Goal: Task Accomplishment & Management: Manage account settings

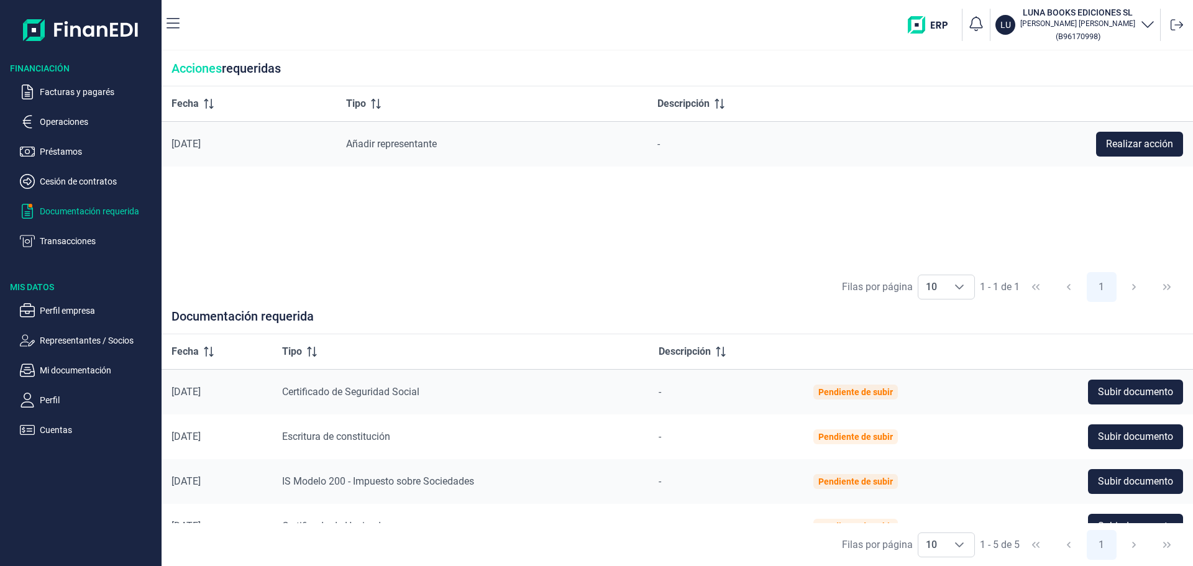
click at [787, 221] on div "Fecha Tipo Descripción [DATE] Añadir representante - Realizar acción" at bounding box center [677, 176] width 1031 height 180
click at [490, 224] on div "Fecha Tipo Descripción [DATE] Añadir representante - Realizar acción" at bounding box center [677, 176] width 1031 height 180
click at [419, 222] on div "Fecha Tipo Descripción [DATE] Añadir representante - Realizar acción" at bounding box center [677, 176] width 1031 height 180
click at [644, 216] on div "Fecha Tipo Descripción [DATE] Añadir representante - Realizar acción" at bounding box center [677, 176] width 1031 height 180
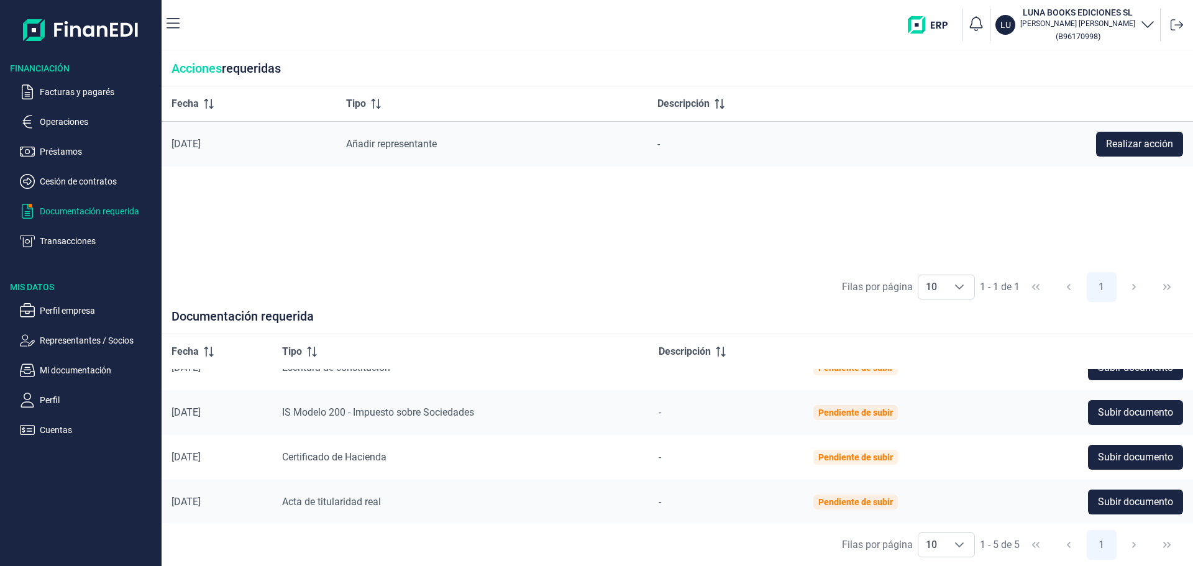
scroll to position [70, 0]
click at [401, 257] on div "Fecha Tipo Descripción [DATE] Añadir representante - Realizar acción" at bounding box center [677, 176] width 1031 height 180
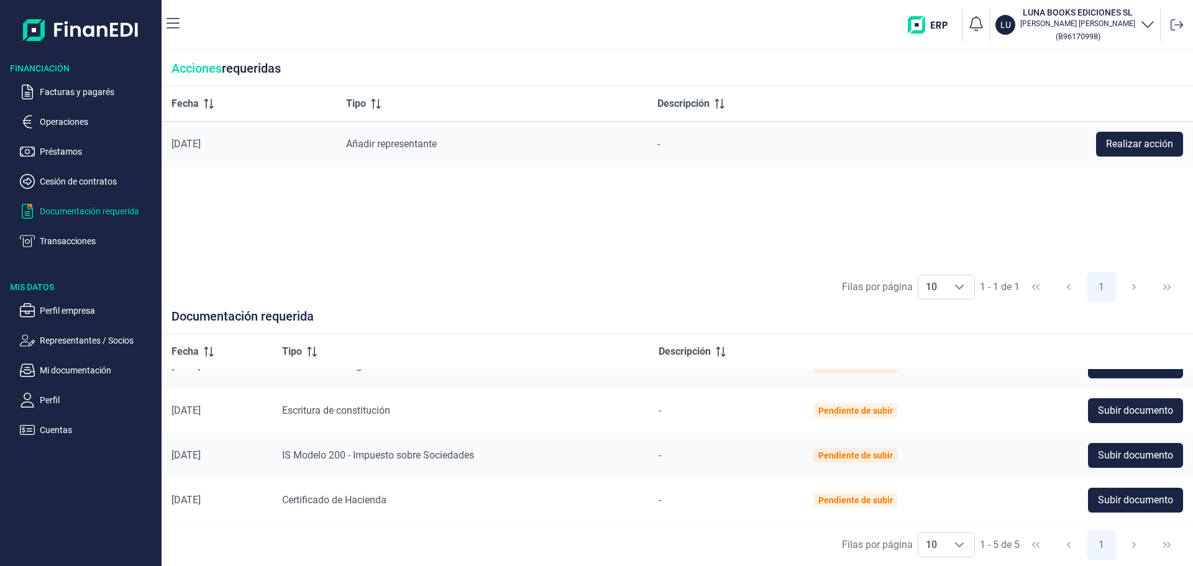
scroll to position [0, 0]
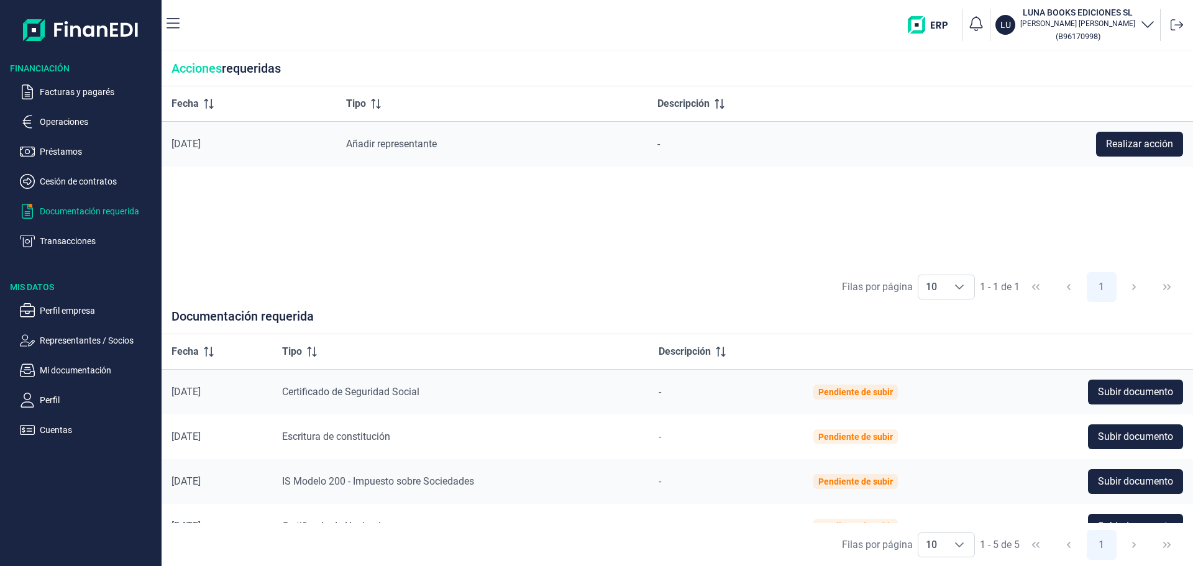
click at [656, 222] on div "Fecha Tipo Descripción [DATE] Añadir representante - Realizar acción" at bounding box center [677, 176] width 1031 height 180
click at [444, 191] on div "Fecha Tipo Descripción [DATE] Añadir representante - Realizar acción" at bounding box center [677, 176] width 1031 height 180
click at [401, 239] on div "Fecha Tipo Descripción [DATE] Añadir representante - Realizar acción" at bounding box center [677, 176] width 1031 height 180
click at [96, 91] on p "Facturas y pagarés" at bounding box center [98, 92] width 117 height 15
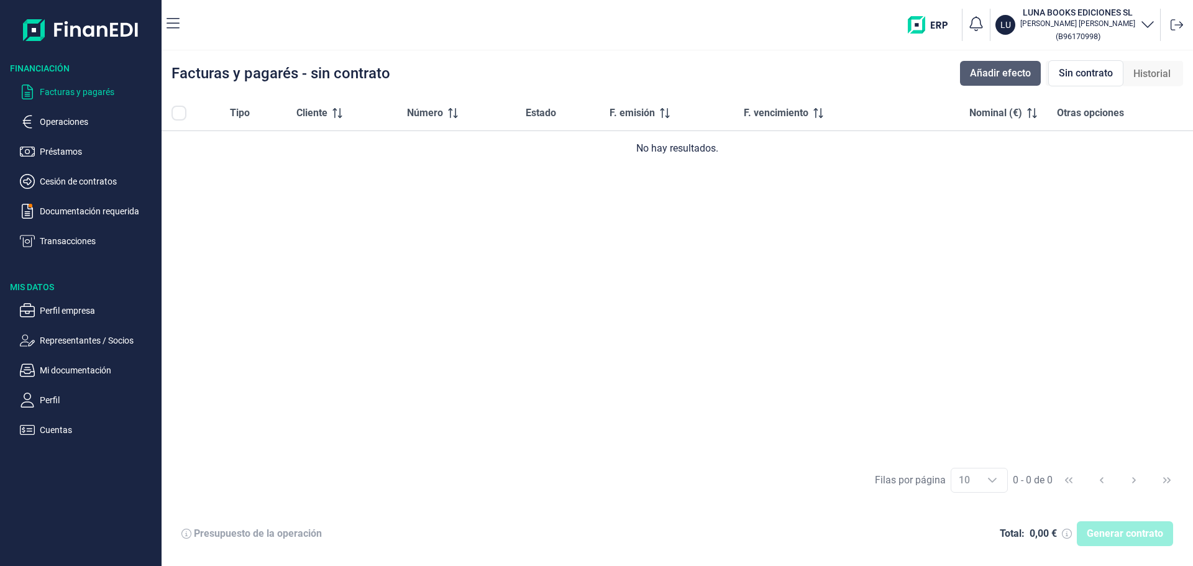
click at [1005, 70] on span "Añadir efecto" at bounding box center [1000, 73] width 61 height 15
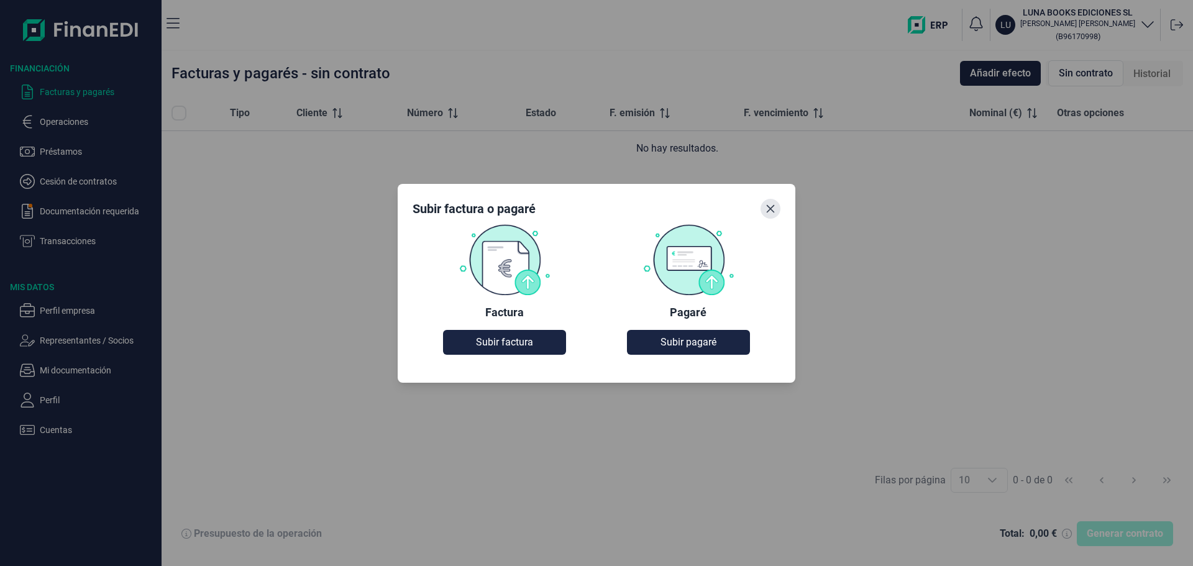
click at [771, 209] on icon "Close" at bounding box center [771, 208] width 8 height 8
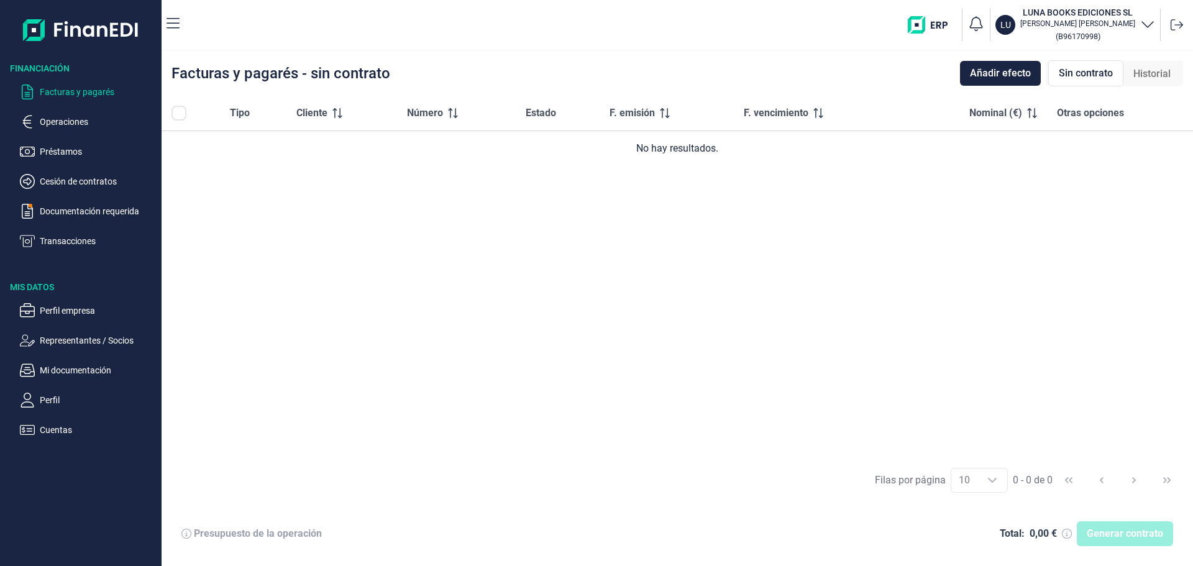
click at [647, 227] on div "Tipo Cliente Número Estado F. emisión F. vencimiento Nominal (€) Otras opciones…" at bounding box center [677, 277] width 1031 height 363
click at [495, 245] on div "Tipo Cliente Número Estado F. emisión F. vencimiento Nominal (€) Otras opciones…" at bounding box center [677, 277] width 1031 height 363
click at [542, 260] on div "Tipo Cliente Número Estado F. emisión F. vencimiento Nominal (€) Otras opciones…" at bounding box center [677, 277] width 1031 height 363
click at [774, 324] on div "Tipo Cliente Número Estado F. emisión F. vencimiento Nominal (€) Otras opciones…" at bounding box center [677, 277] width 1031 height 363
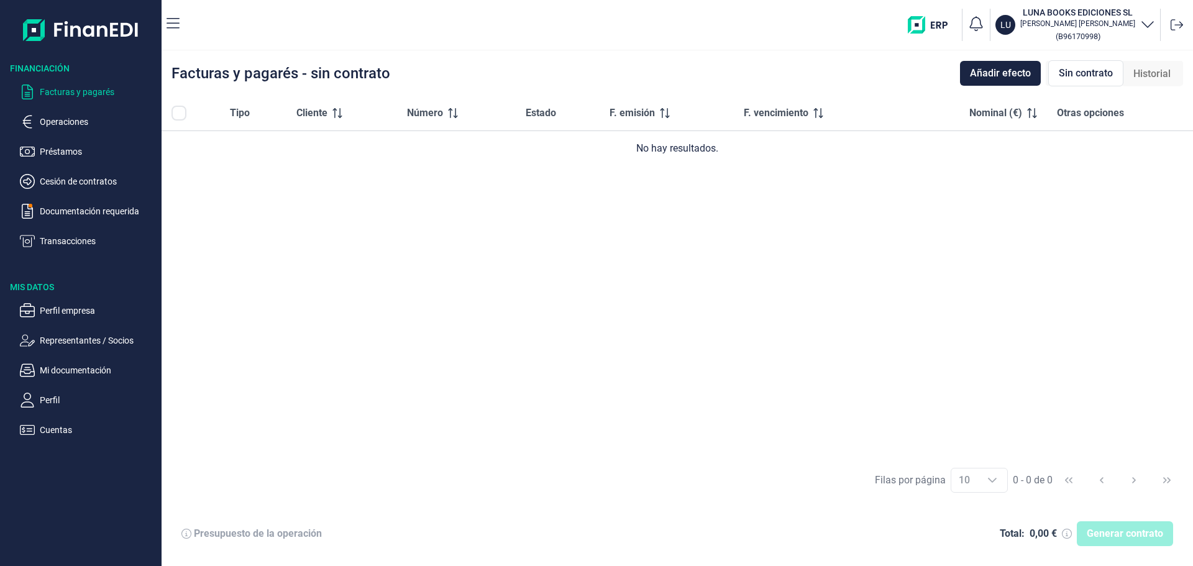
click at [776, 334] on div "Tipo Cliente Número Estado F. emisión F. vencimiento Nominal (€) Otras opciones…" at bounding box center [677, 277] width 1031 height 363
click at [721, 70] on div "Facturas y pagarés - sin contrato Añadir efecto Sin contrato Historial" at bounding box center [677, 73] width 1031 height 45
click at [644, 66] on div "Facturas y pagarés - sin contrato Añadir efecto Sin contrato Historial" at bounding box center [677, 73] width 1031 height 45
click at [930, 278] on div "Tipo Cliente Número Estado F. emisión F. vencimiento Nominal (€) Otras opciones…" at bounding box center [677, 277] width 1031 height 363
click at [667, 293] on div "Tipo Cliente Número Estado F. emisión F. vencimiento Nominal (€) Otras opciones…" at bounding box center [677, 277] width 1031 height 363
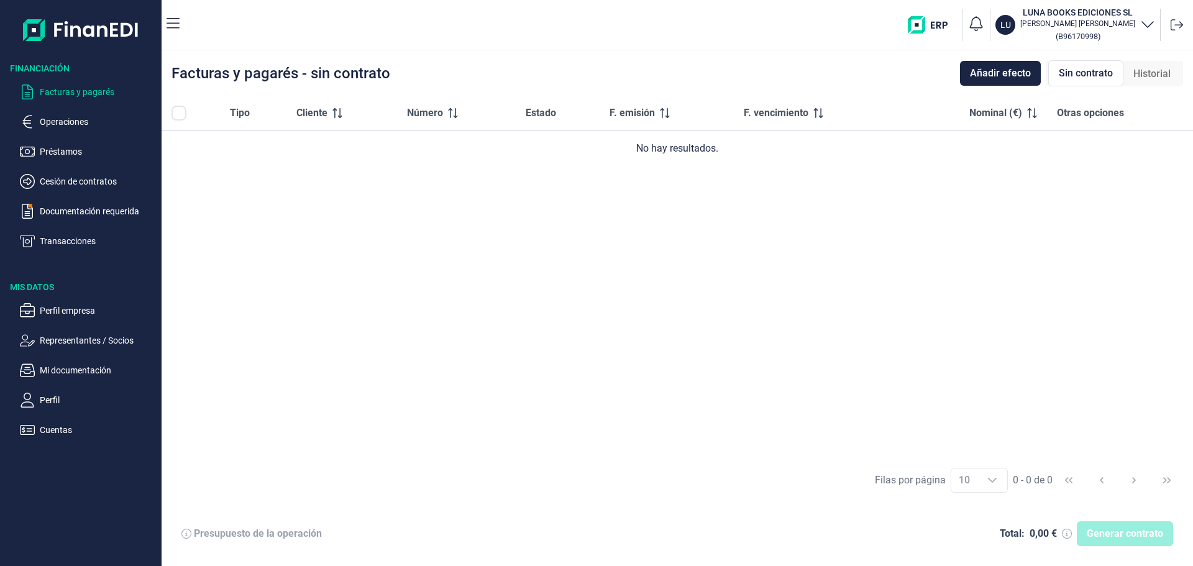
click at [360, 226] on div "Tipo Cliente Número Estado F. emisión F. vencimiento Nominal (€) Otras opciones…" at bounding box center [677, 277] width 1031 height 363
click at [581, 303] on div "Tipo Cliente Número Estado F. emisión F. vencimiento Nominal (€) Otras opciones…" at bounding box center [677, 277] width 1031 height 363
click at [574, 299] on div "Tipo Cliente Número Estado F. emisión F. vencimiento Nominal (€) Otras opciones…" at bounding box center [677, 277] width 1031 height 363
click at [716, 354] on div "Tipo Cliente Número Estado F. emisión F. vencimiento Nominal (€) Otras opciones…" at bounding box center [677, 277] width 1031 height 363
click at [713, 288] on div "Tipo Cliente Número Estado F. emisión F. vencimiento Nominal (€) Otras opciones…" at bounding box center [677, 277] width 1031 height 363
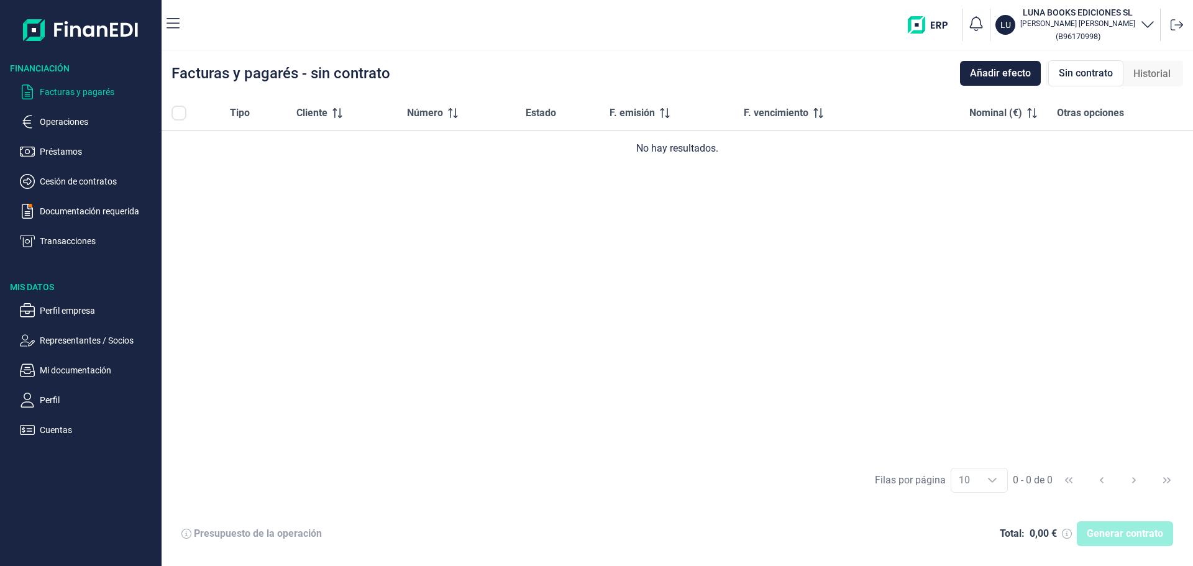
click at [732, 236] on div "Tipo Cliente Número Estado F. emisión F. vencimiento Nominal (€) Otras opciones…" at bounding box center [677, 277] width 1031 height 363
click at [588, 308] on div "Tipo Cliente Número Estado F. emisión F. vencimiento Nominal (€) Otras opciones…" at bounding box center [677, 277] width 1031 height 363
click at [821, 228] on div "Tipo Cliente Número Estado F. emisión F. vencimiento Nominal (€) Otras opciones…" at bounding box center [677, 277] width 1031 height 363
click at [62, 203] on ul "Facturas y pagarés Operaciones Préstamos Cesión de contratos Documentación requ…" at bounding box center [81, 162] width 162 height 174
click at [78, 210] on p "Documentación requerida" at bounding box center [98, 211] width 117 height 15
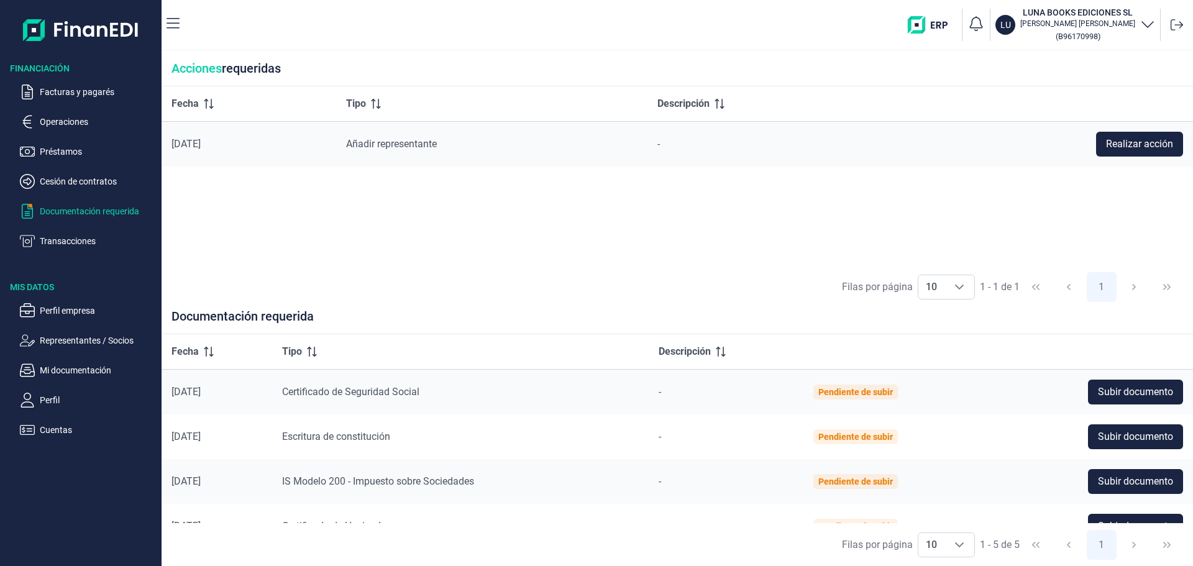
click at [514, 378] on td "Certificado de Seguridad Social" at bounding box center [460, 391] width 377 height 45
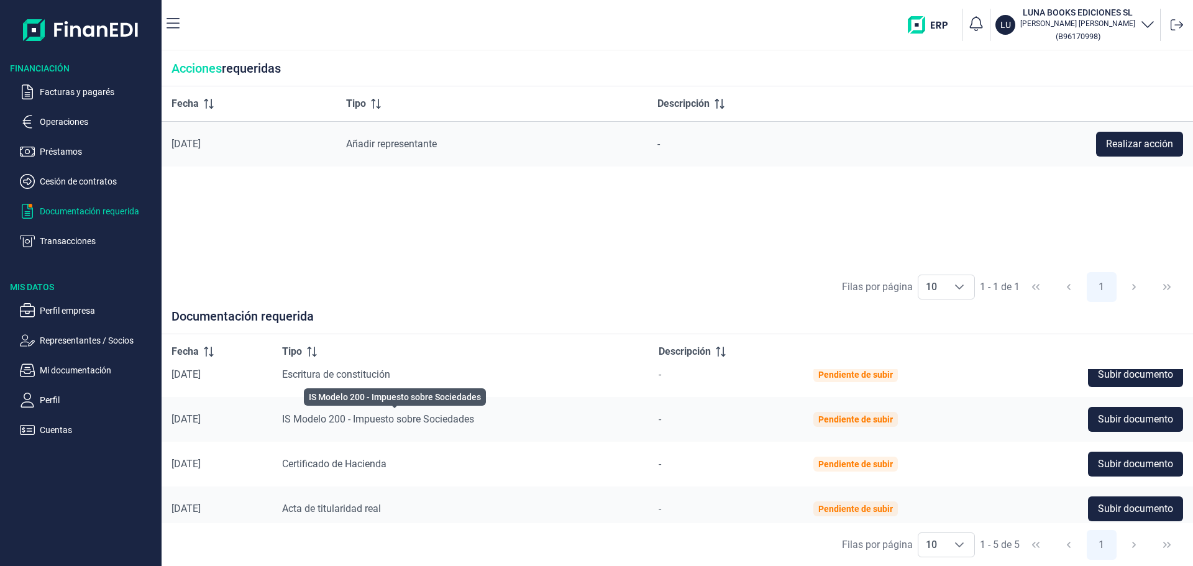
click at [474, 424] on span "IS Modelo 200 - Impuesto sobre Sociedades" at bounding box center [378, 419] width 192 height 12
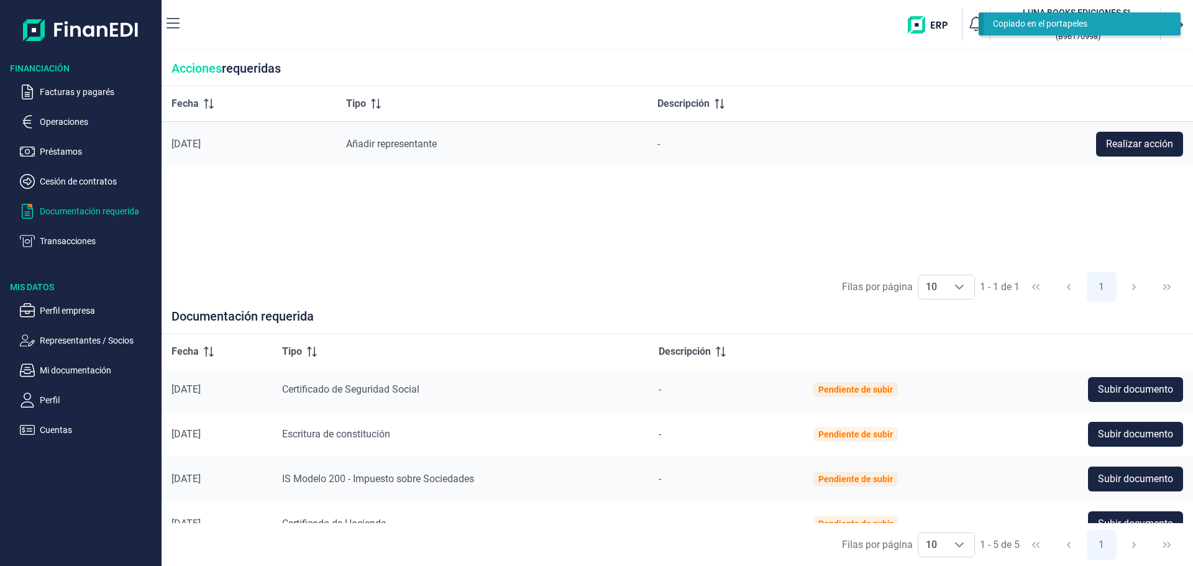
scroll to position [0, 0]
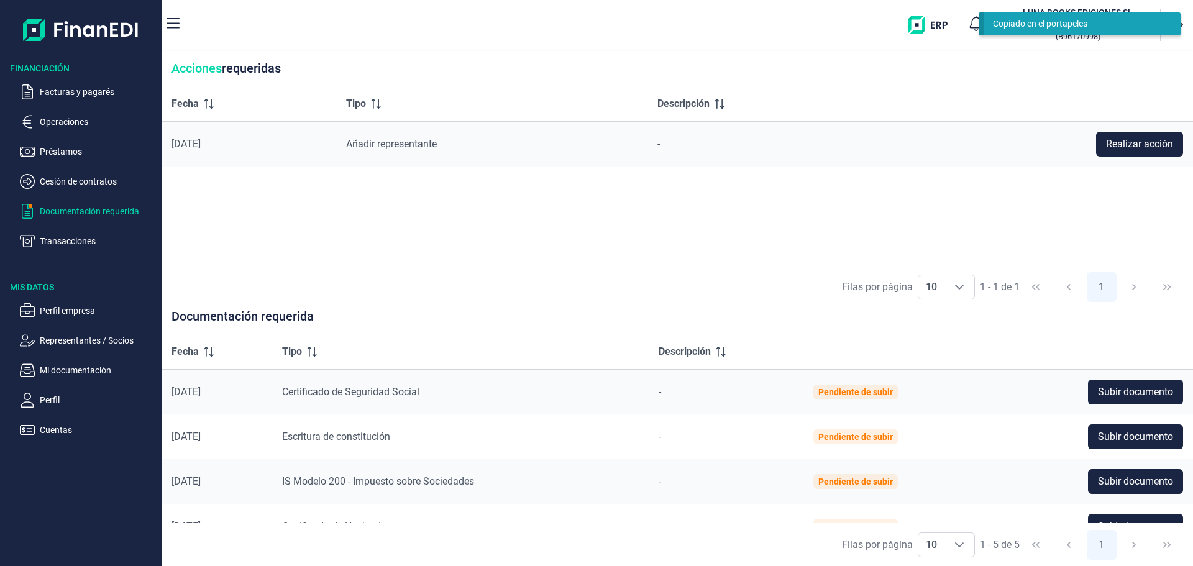
click at [562, 236] on div "Fecha Tipo Descripción [DATE] Añadir representante - Realizar acción" at bounding box center [677, 176] width 1031 height 180
click at [86, 85] on p "Facturas y pagarés" at bounding box center [98, 92] width 117 height 15
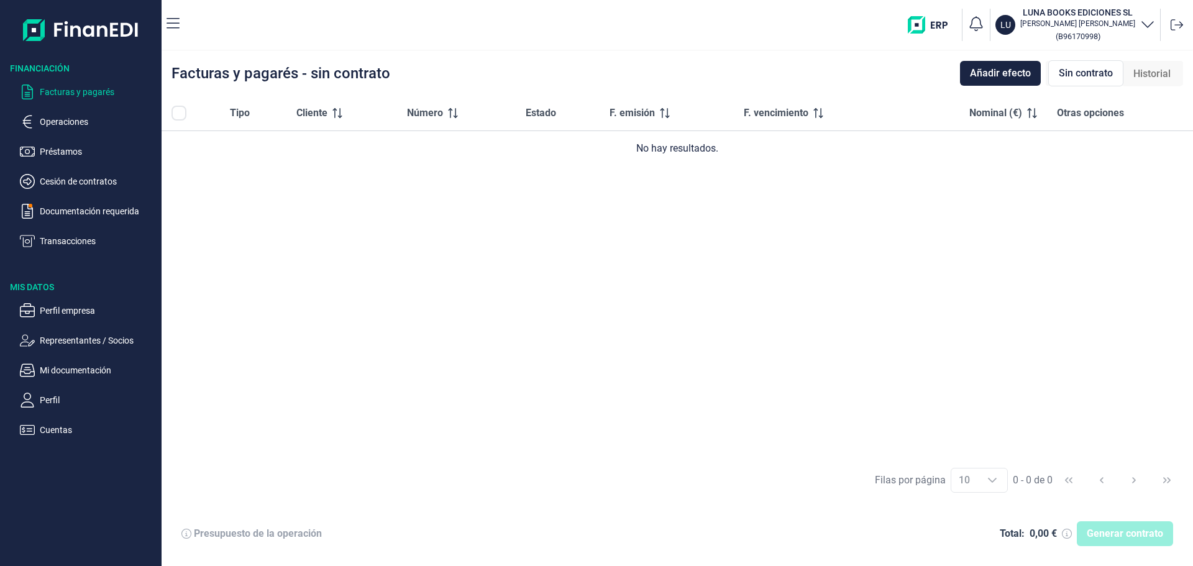
click at [784, 204] on div "Tipo Cliente Número Estado F. emisión F. vencimiento Nominal (€) Otras opciones…" at bounding box center [677, 277] width 1031 height 363
drag, startPoint x: 638, startPoint y: 146, endPoint x: 731, endPoint y: 137, distance: 94.2
click at [731, 137] on td "No hay resultados." at bounding box center [677, 148] width 1031 height 35
click at [570, 267] on div "Tipo Cliente Número Estado F. emisión F. vencimiento Nominal (€) Otras opciones…" at bounding box center [677, 277] width 1031 height 363
click at [718, 306] on div "Tipo Cliente Número Estado F. emisión F. vencimiento Nominal (€) Otras opciones…" at bounding box center [677, 277] width 1031 height 363
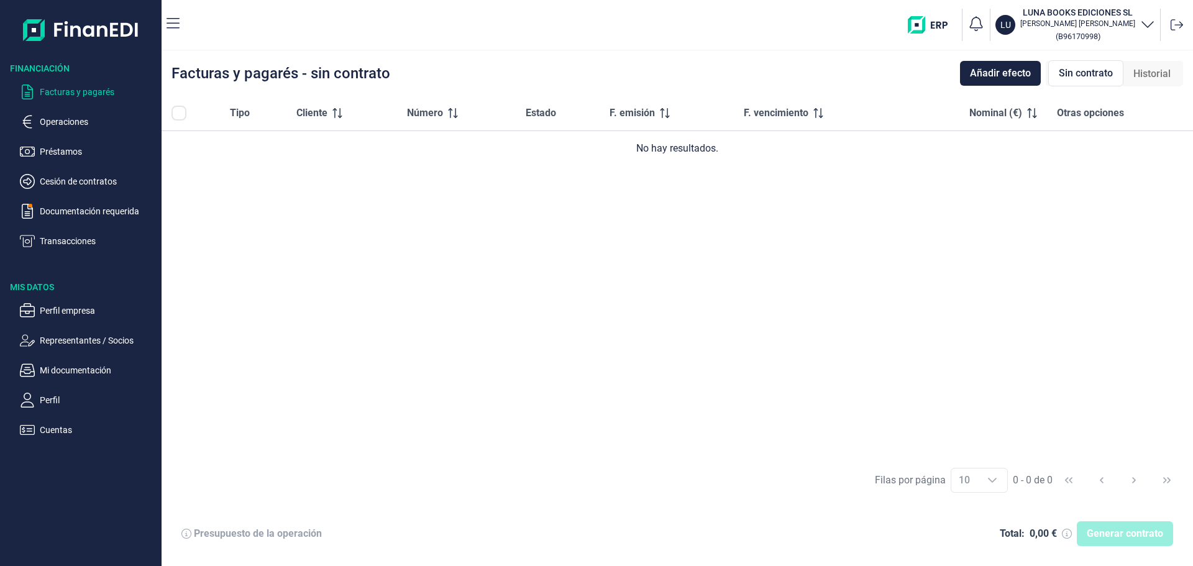
click at [701, 148] on div "No hay resultados." at bounding box center [677, 148] width 1012 height 15
click at [781, 175] on div "Tipo Cliente Número Estado F. emisión F. vencimiento Nominal (€) Otras opciones…" at bounding box center [677, 277] width 1031 height 363
click at [763, 185] on div "Tipo Cliente Número Estado F. emisión F. vencimiento Nominal (€) Otras opciones…" at bounding box center [677, 277] width 1031 height 363
click at [794, 254] on div "Tipo Cliente Número Estado F. emisión F. vencimiento Nominal (€) Otras opciones…" at bounding box center [677, 277] width 1031 height 363
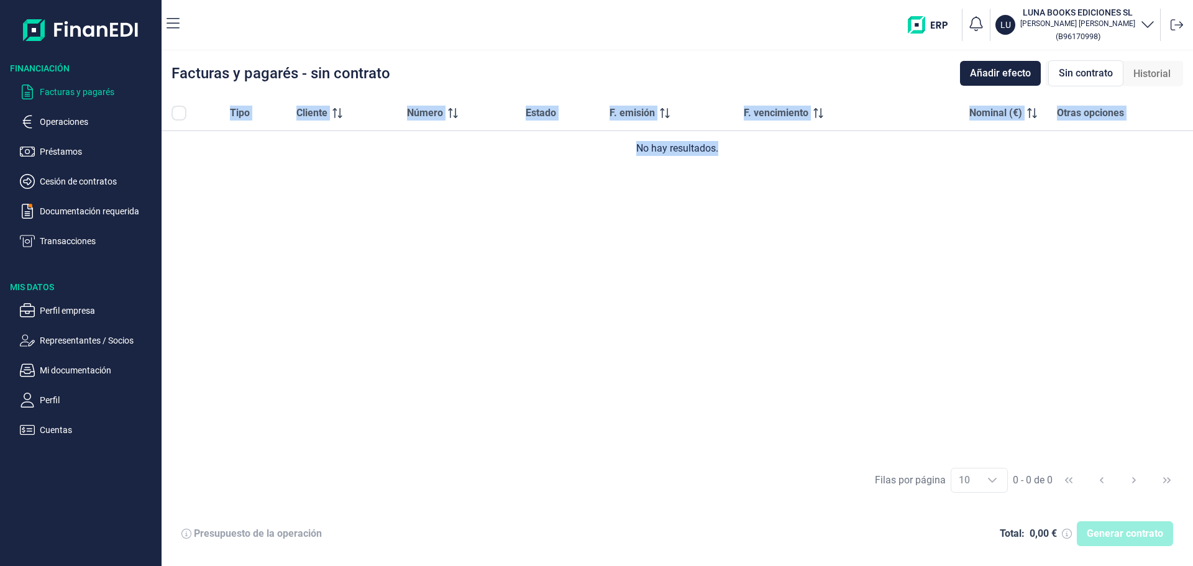
drag, startPoint x: 743, startPoint y: 159, endPoint x: 616, endPoint y: 187, distance: 129.8
click at [616, 187] on div "Tipo Cliente Número Estado F. emisión F. vencimiento Nominal (€) Otras opciones…" at bounding box center [677, 277] width 1031 height 363
click at [638, 193] on div "Tipo Cliente Número Estado F. emisión F. vencimiento Nominal (€) Otras opciones…" at bounding box center [677, 277] width 1031 height 363
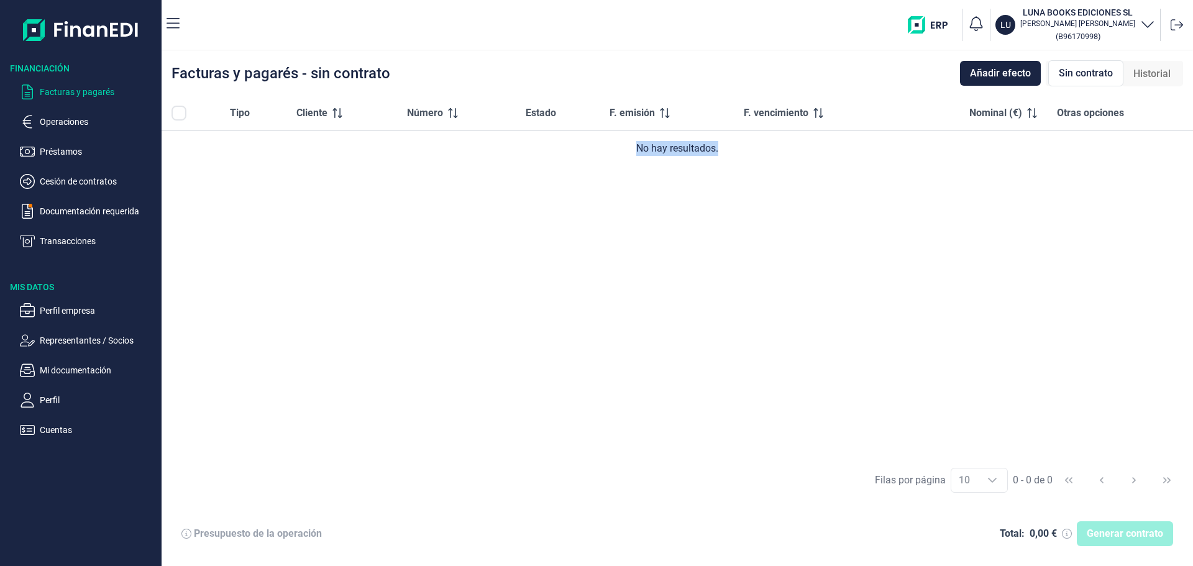
drag, startPoint x: 638, startPoint y: 144, endPoint x: 749, endPoint y: 147, distance: 111.9
click at [749, 147] on div "No hay resultados." at bounding box center [677, 148] width 1012 height 15
click at [665, 190] on div "Tipo Cliente Número Estado F. emisión F. vencimiento Nominal (€) Otras opciones…" at bounding box center [677, 277] width 1031 height 363
click at [746, 238] on div "Tipo Cliente Número Estado F. emisión F. vencimiento Nominal (€) Otras opciones…" at bounding box center [677, 277] width 1031 height 363
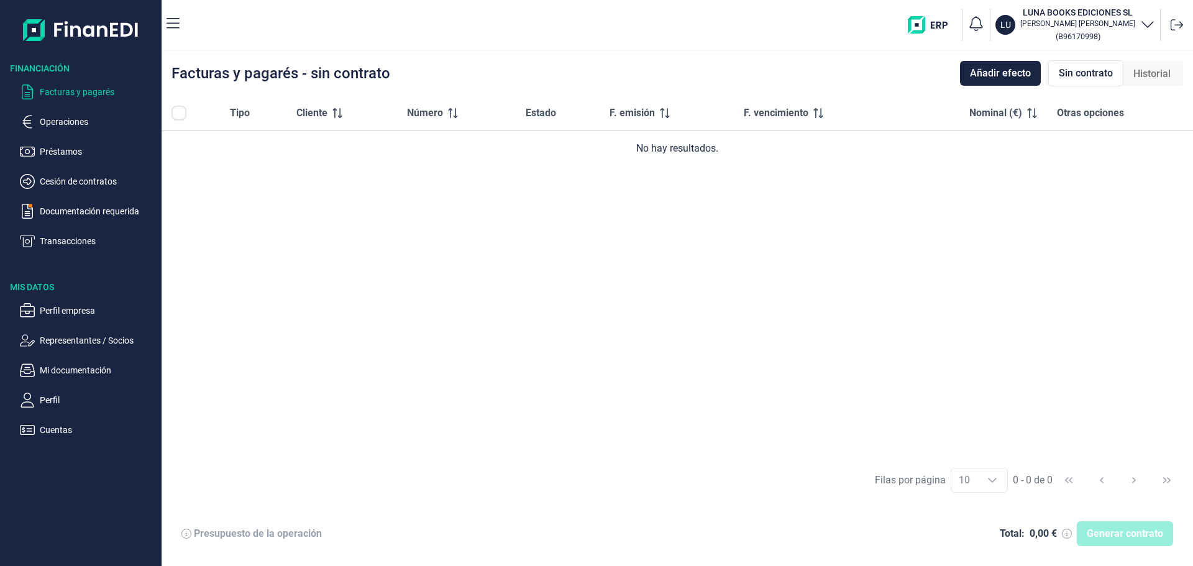
click at [723, 247] on div "Tipo Cliente Número Estado F. emisión F. vencimiento Nominal (€) Otras opciones…" at bounding box center [677, 277] width 1031 height 363
click at [872, 442] on div "Tipo Cliente Número Estado F. emisión F. vencimiento Nominal (€) Otras opciones…" at bounding box center [677, 277] width 1031 height 363
click at [788, 331] on div "Tipo Cliente Número Estado F. emisión F. vencimiento Nominal (€) Otras opciones…" at bounding box center [677, 277] width 1031 height 363
click at [632, 332] on div "Tipo Cliente Número Estado F. emisión F. vencimiento Nominal (€) Otras opciones…" at bounding box center [677, 277] width 1031 height 363
